Goal: Information Seeking & Learning: Learn about a topic

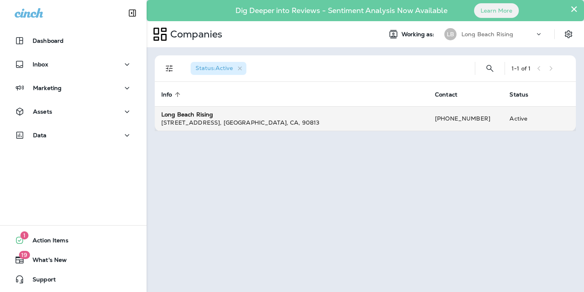
click at [405, 121] on div "[STREET_ADDRESS]" at bounding box center [291, 123] width 261 height 8
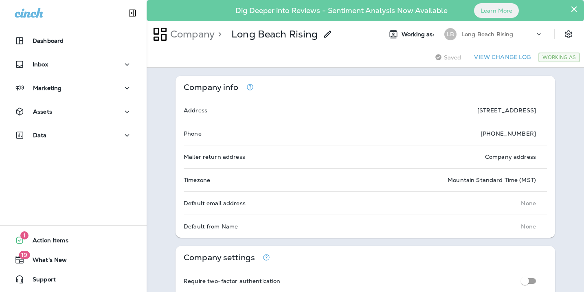
click at [576, 9] on button "×" at bounding box center [574, 8] width 8 height 13
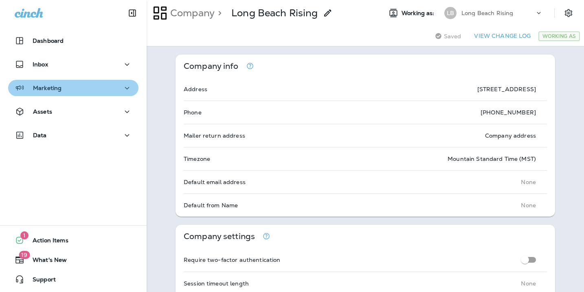
click at [57, 88] on p "Marketing" at bounding box center [47, 88] width 29 height 7
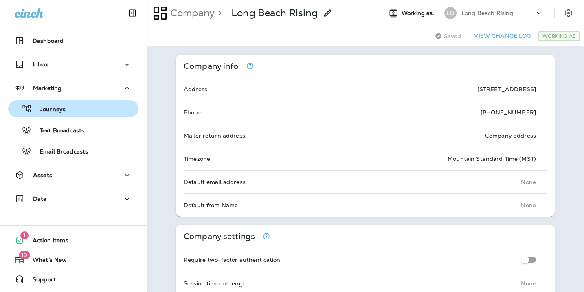
click at [59, 111] on p "Journeys" at bounding box center [49, 110] width 34 height 8
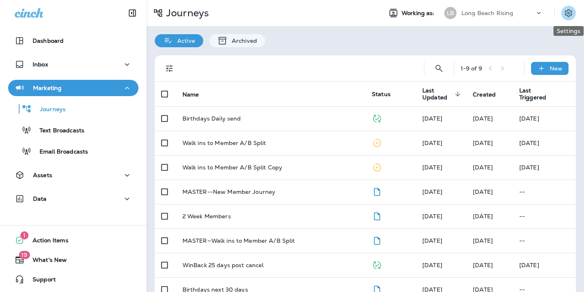
click at [567, 16] on icon "Settings" at bounding box center [569, 13] width 10 height 10
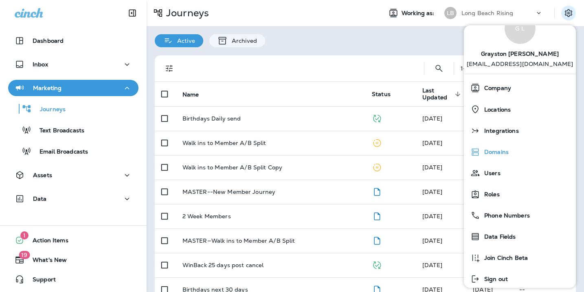
scroll to position [35, 0]
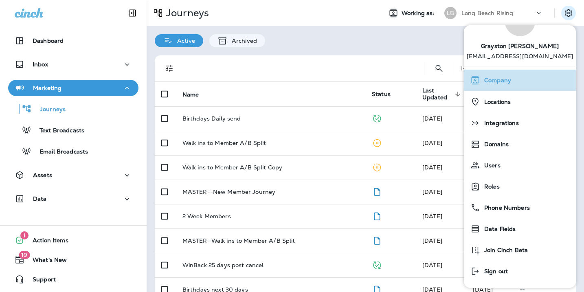
click at [501, 79] on span "Company" at bounding box center [495, 80] width 31 height 7
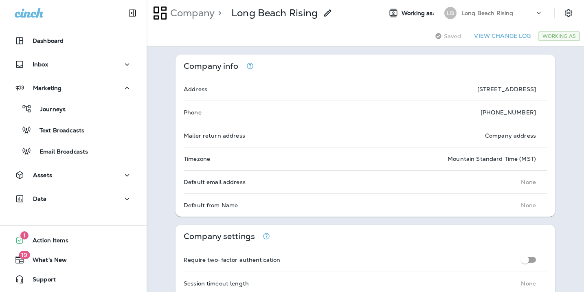
click at [538, 13] on use at bounding box center [539, 13] width 4 height 2
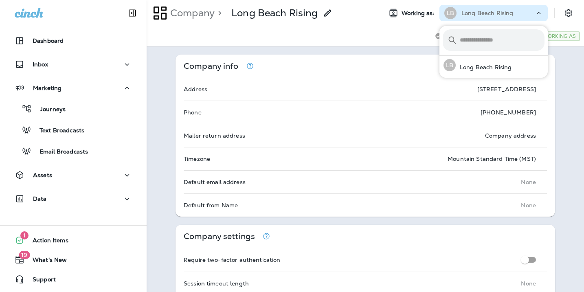
click at [378, 43] on div "Saving Saved View Change Log Working As" at bounding box center [365, 36] width 437 height 20
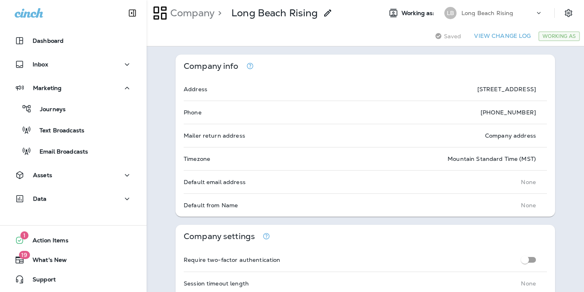
click at [94, 51] on div "Dashboard" at bounding box center [73, 43] width 147 height 20
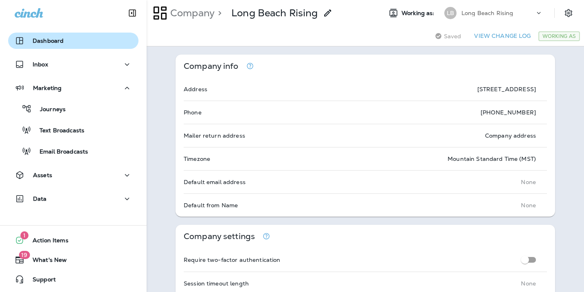
click at [79, 48] on button "Dashboard" at bounding box center [73, 41] width 130 height 16
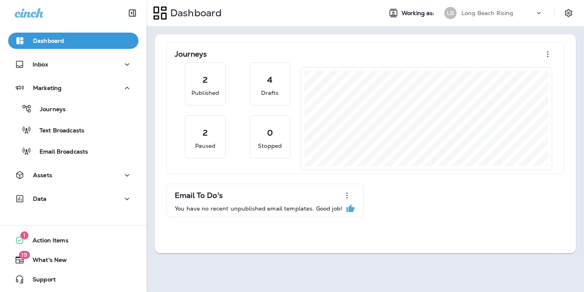
click at [513, 11] on div "Long Beach Rising" at bounding box center [498, 13] width 73 height 12
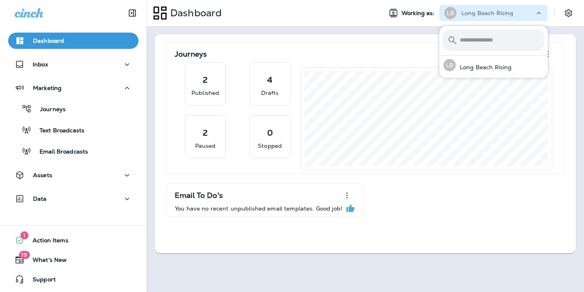
click at [353, 14] on div "Dashboard" at bounding box center [261, 13] width 229 height 20
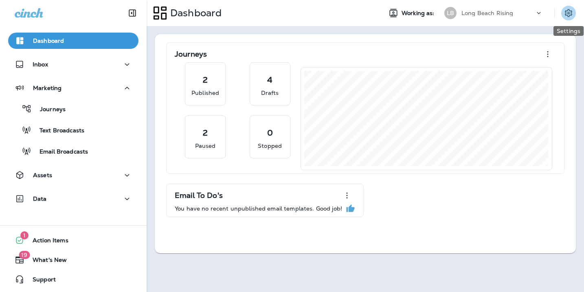
click at [572, 9] on icon "Settings" at bounding box center [569, 13] width 10 height 10
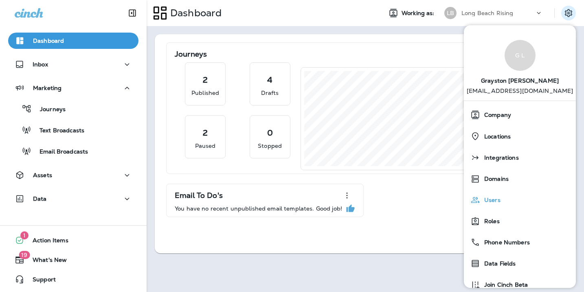
scroll to position [35, 0]
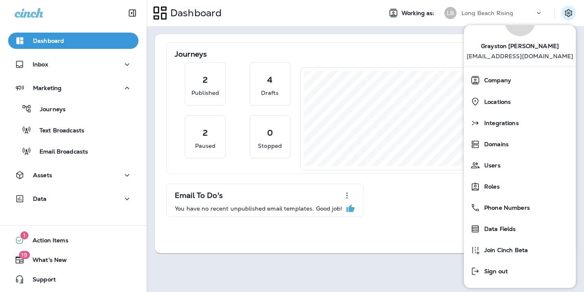
click at [270, 20] on div "Dashboard" at bounding box center [261, 13] width 229 height 20
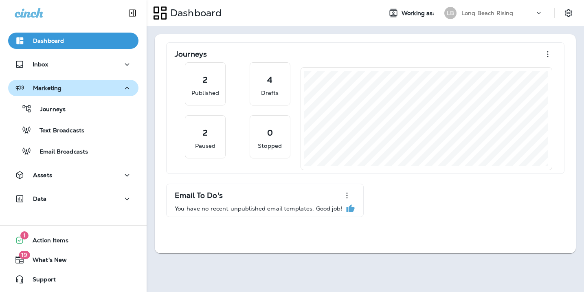
click at [89, 83] on div "Marketing" at bounding box center [73, 88] width 117 height 10
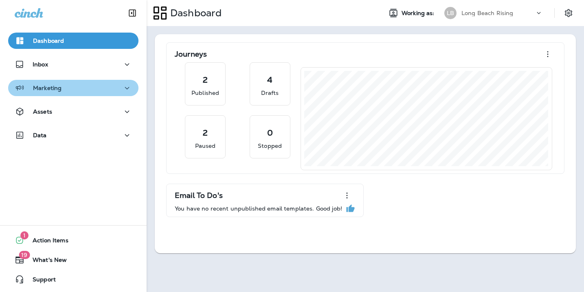
click at [89, 83] on div "Marketing" at bounding box center [73, 88] width 117 height 10
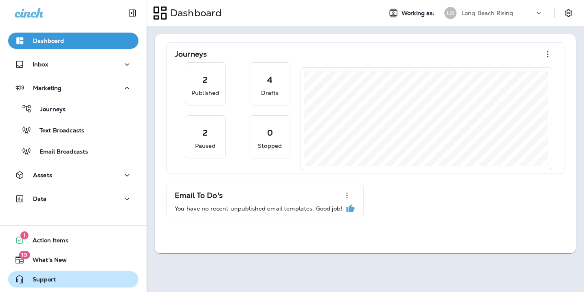
click at [46, 276] on span "Support" at bounding box center [39, 281] width 31 height 10
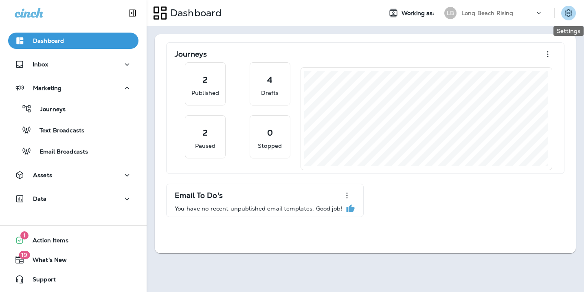
click at [569, 12] on icon "Settings" at bounding box center [569, 13] width 10 height 10
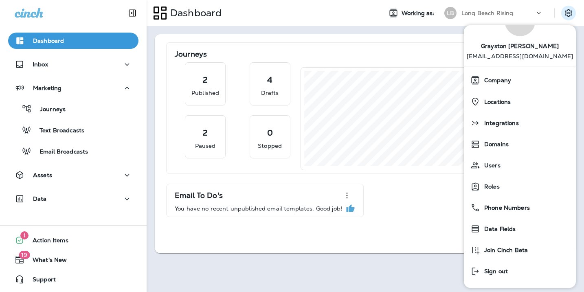
click at [339, 23] on div "Dashboard Working as: [PERSON_NAME] Beach Rising" at bounding box center [365, 13] width 437 height 26
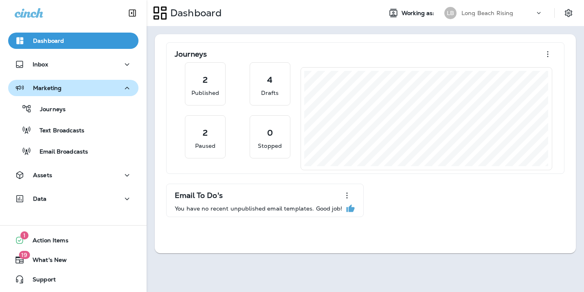
click at [63, 81] on button "Marketing" at bounding box center [73, 88] width 130 height 16
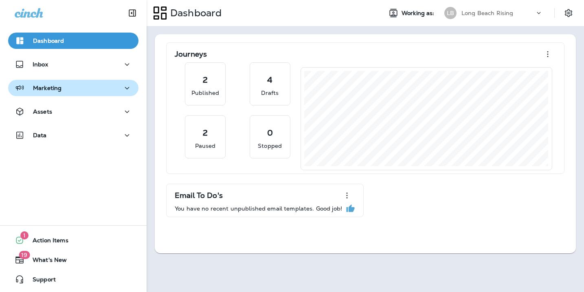
click at [65, 92] on div "Marketing" at bounding box center [73, 88] width 117 height 10
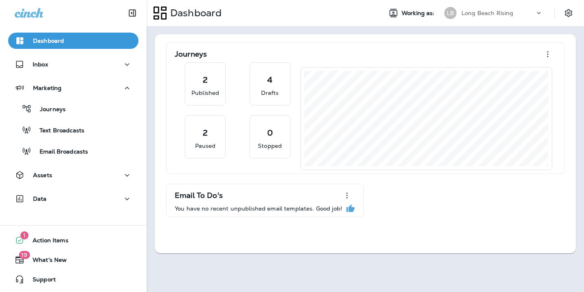
click at [336, 9] on div "Dashboard" at bounding box center [261, 13] width 229 height 20
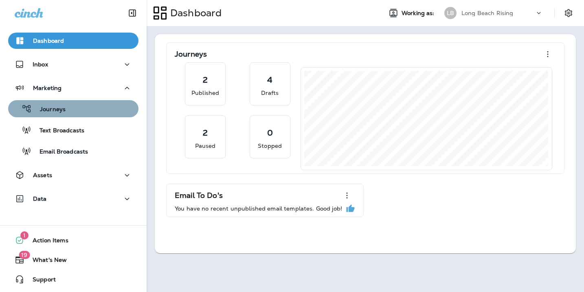
click at [86, 116] on button "Journeys" at bounding box center [73, 108] width 130 height 17
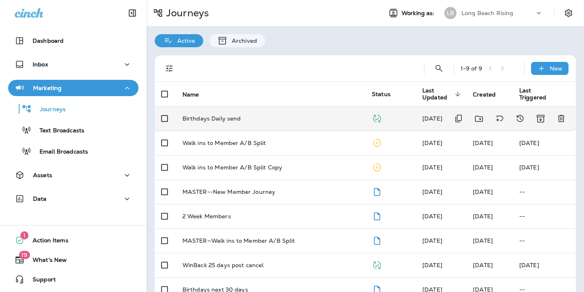
scroll to position [42, 0]
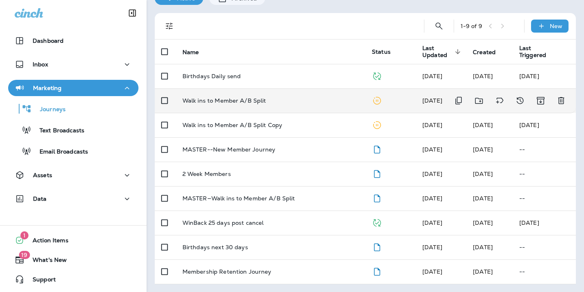
click at [343, 110] on td "Walk ins to Member A/B Split" at bounding box center [270, 100] width 189 height 24
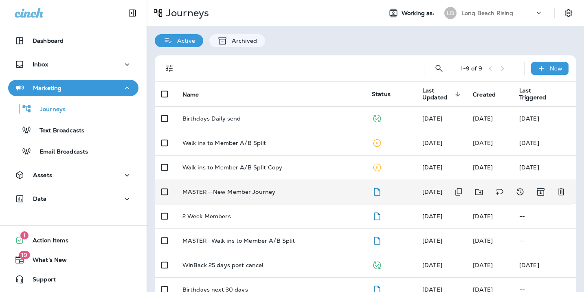
scroll to position [42, 0]
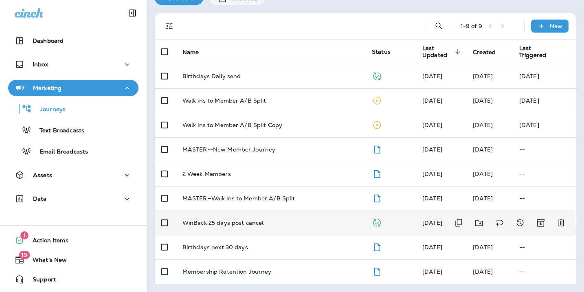
click at [272, 231] on td "WinBack 25 days post cancel" at bounding box center [270, 223] width 189 height 24
